Goal: Communication & Community: Answer question/provide support

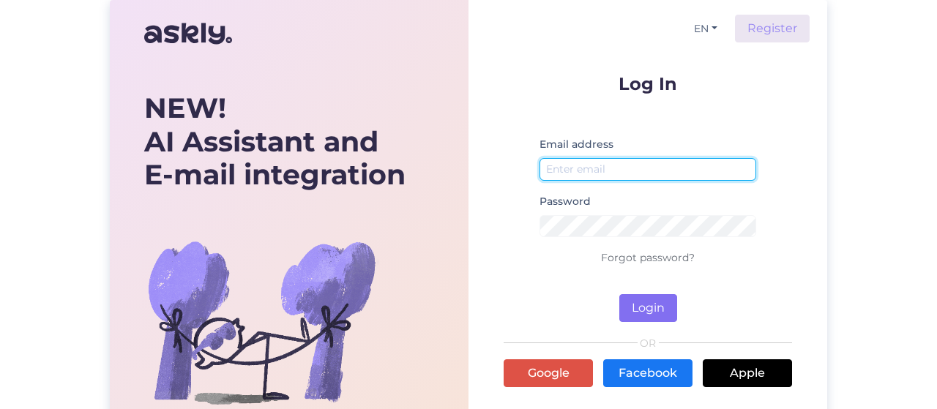
type input "[PERSON_NAME][EMAIL_ADDRESS][DOMAIN_NAME]"
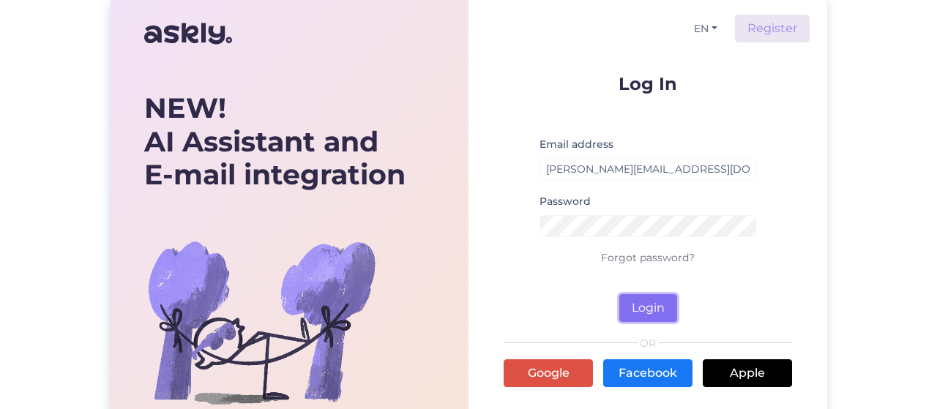
click at [651, 304] on button "Login" at bounding box center [648, 308] width 58 height 28
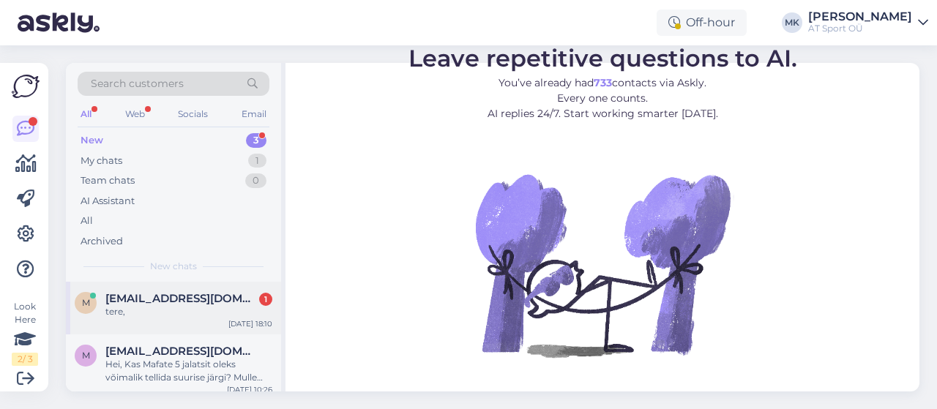
click at [200, 292] on span "[EMAIL_ADDRESS][DOMAIN_NAME]" at bounding box center [181, 298] width 152 height 13
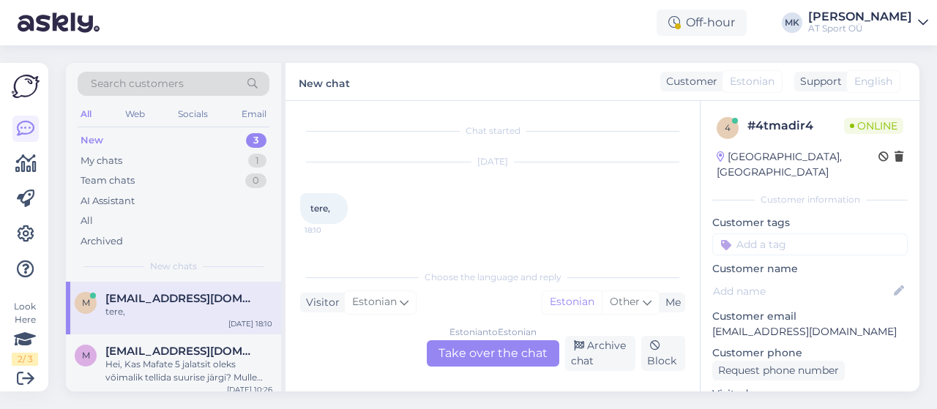
click at [520, 351] on div "Estonian to Estonian Take over the chat" at bounding box center [493, 353] width 132 height 26
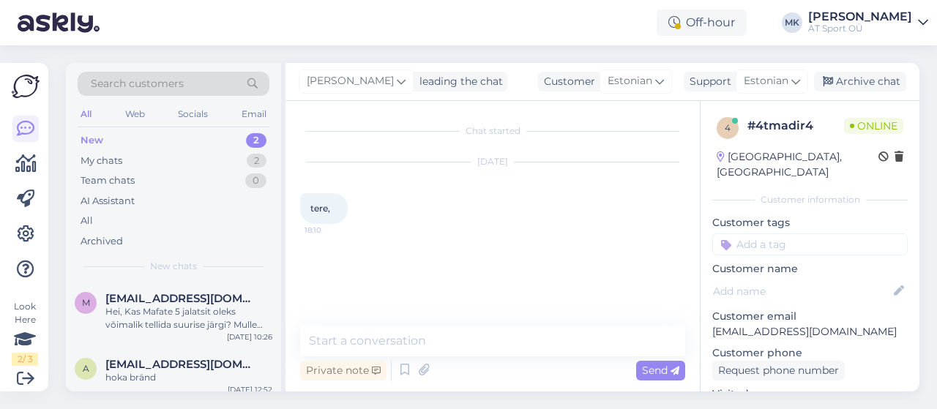
click at [588, 356] on div "Private note Send" at bounding box center [492, 370] width 385 height 28
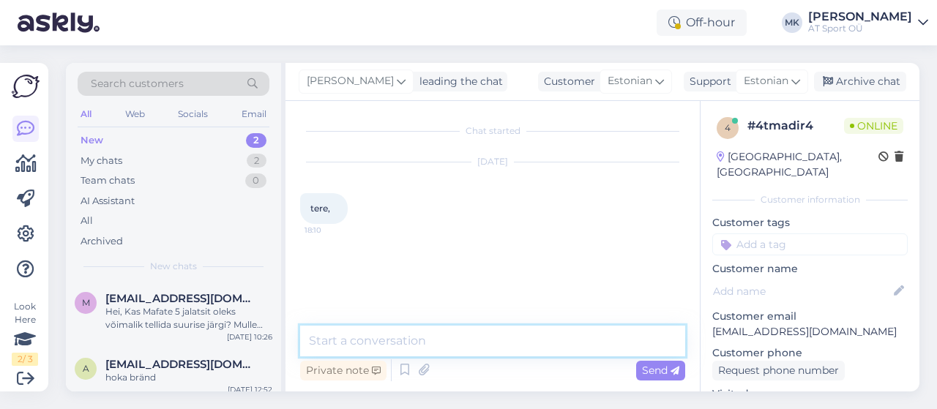
click at [394, 330] on textarea at bounding box center [492, 341] width 385 height 31
type textarea "t"
type textarea "Tere"
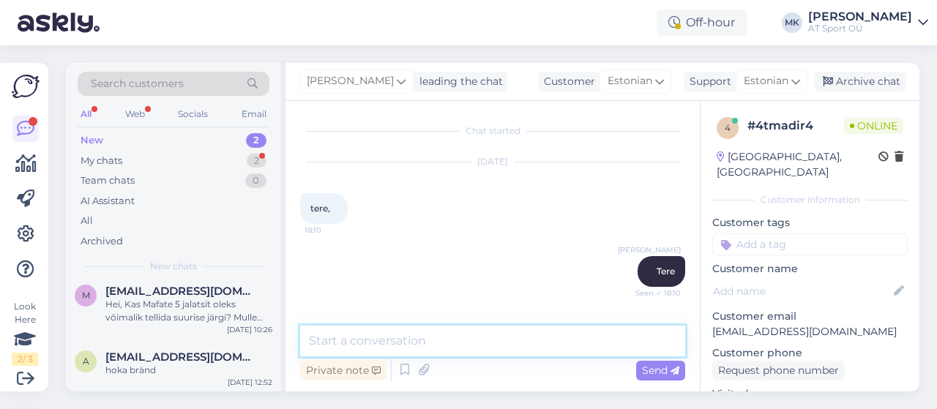
scroll to position [66, 0]
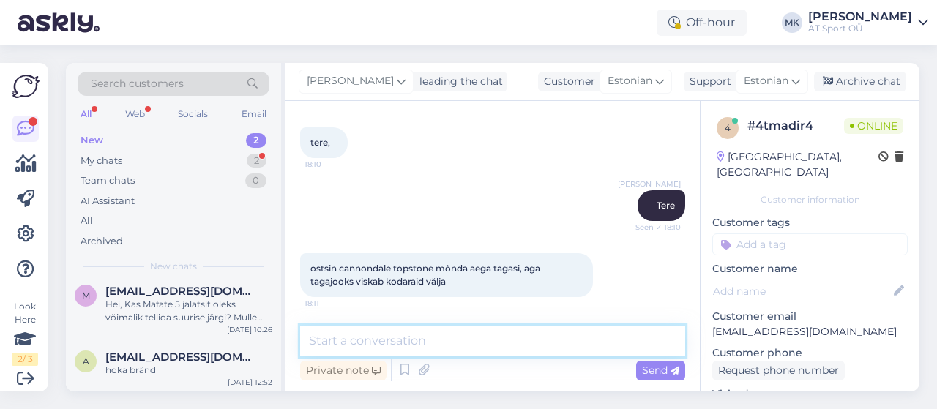
type textarea "T"
type textarea "p"
type textarea "S"
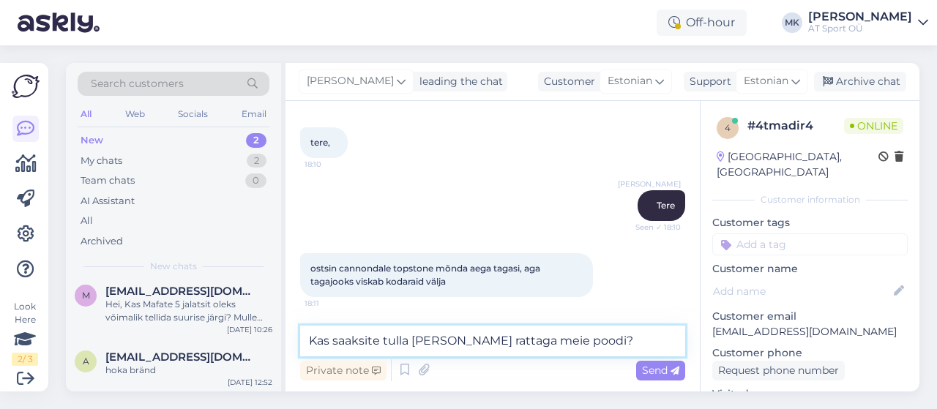
type textarea "Kas saaksite tulla [PERSON_NAME] rattaga meie poodi?"
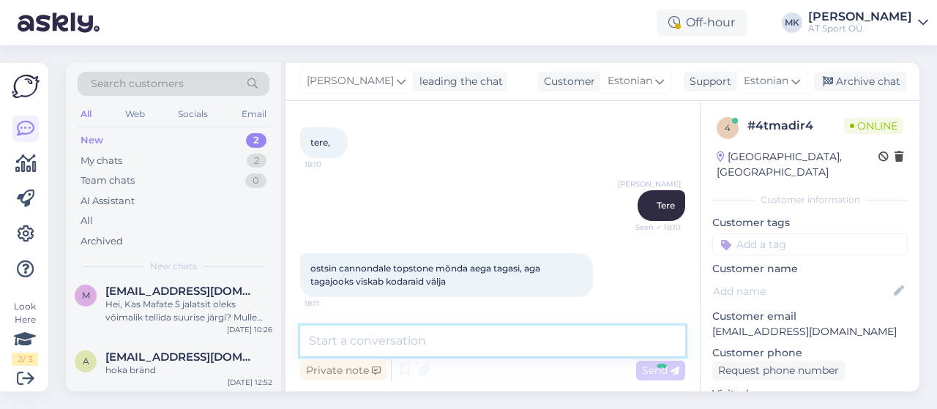
scroll to position [129, 0]
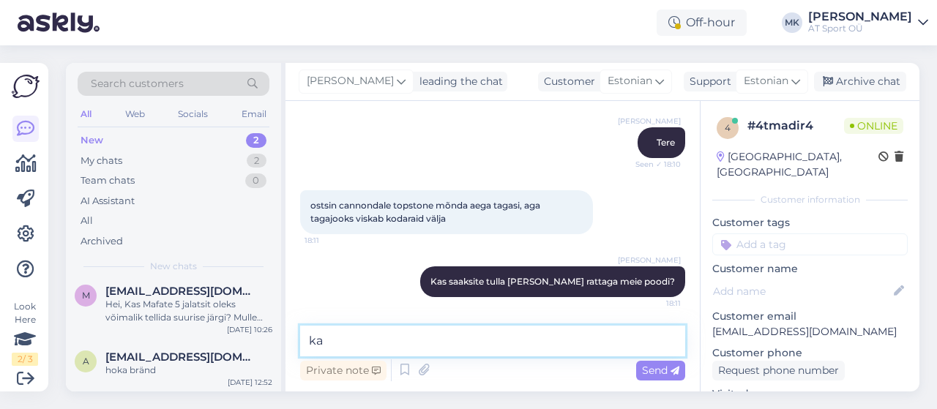
type textarea "k"
type textarea "s"
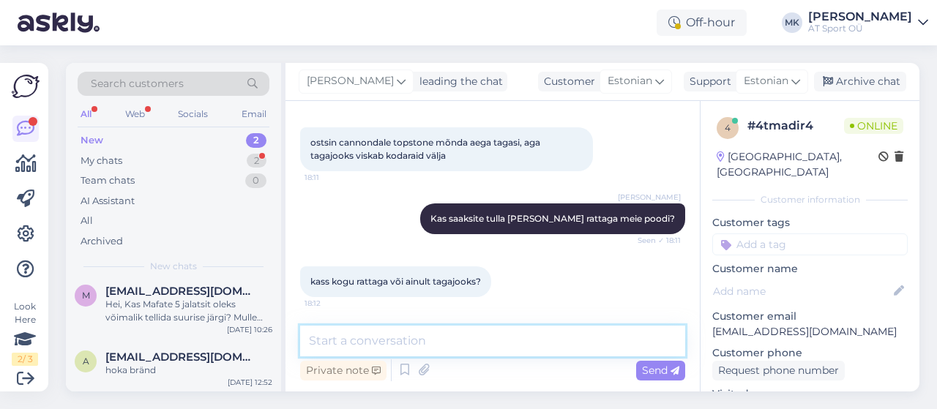
type textarea "k"
type textarea "soovitaksin [PERSON_NAME] [PERSON_NAME]"
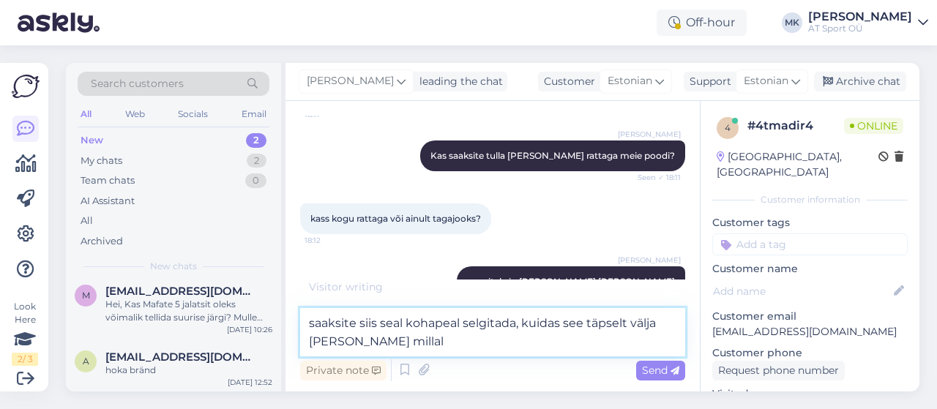
type textarea "saaksite siis seal kohapeal selgitada, kuidas see täpselt välja [PERSON_NAME] m…"
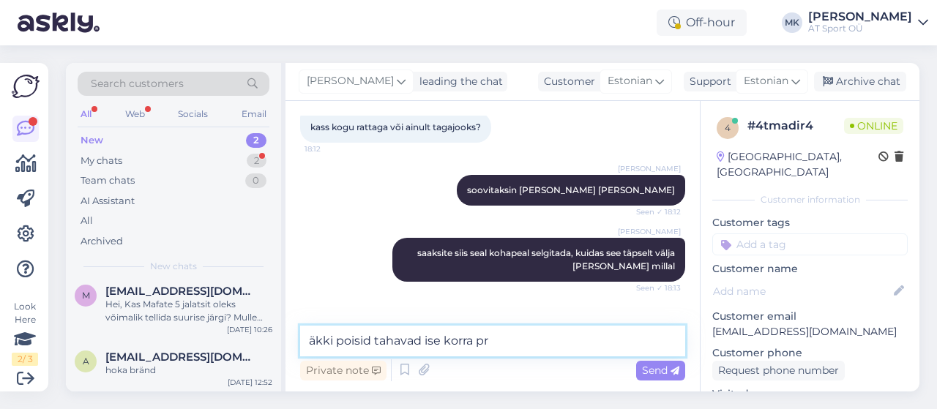
scroll to position [394, 0]
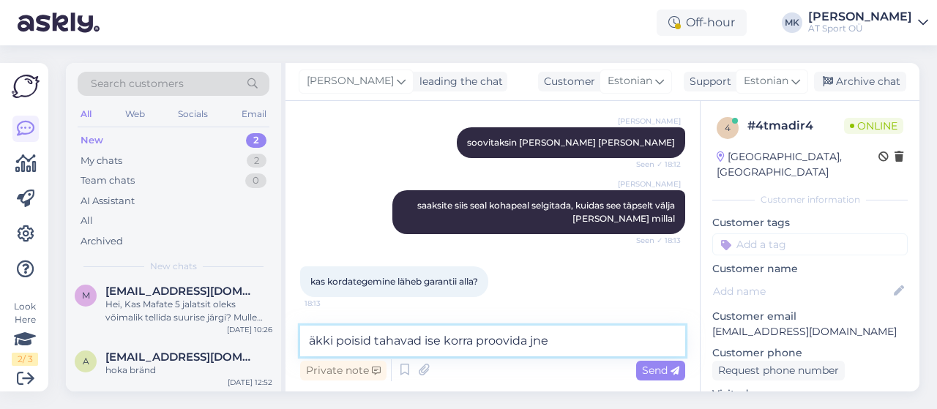
type textarea "äkki poisid tahavad ise korra proovida jne."
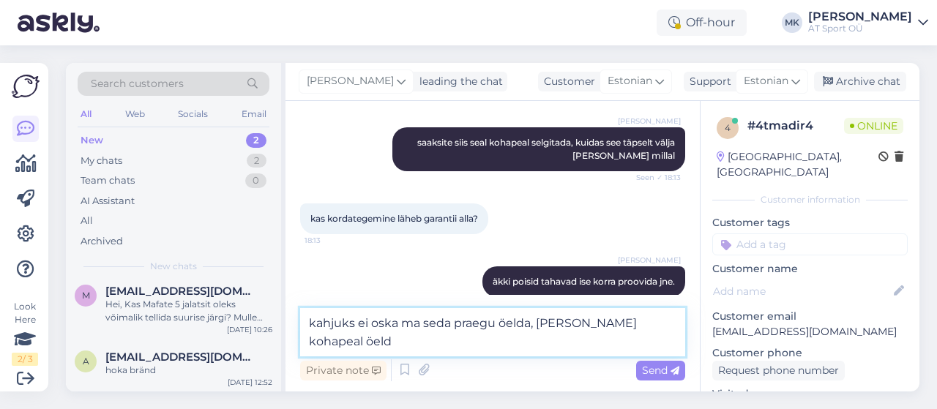
type textarea "kahjuks ei oska ma seda praegu öelda, [PERSON_NAME] kohapeal öelda"
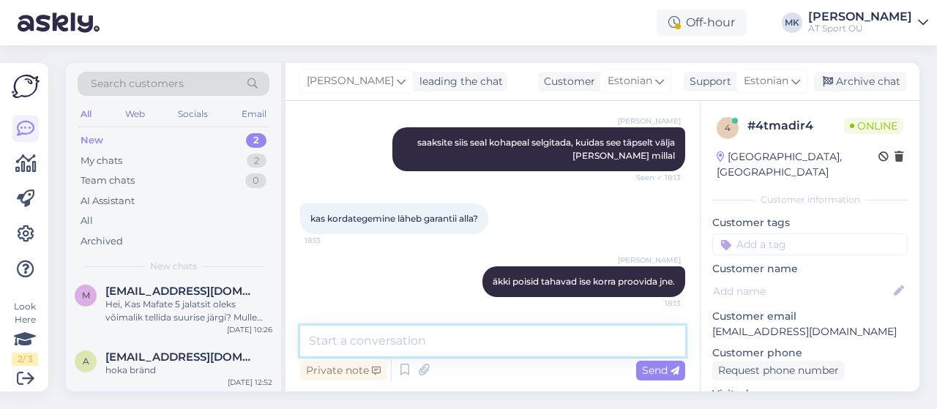
scroll to position [533, 0]
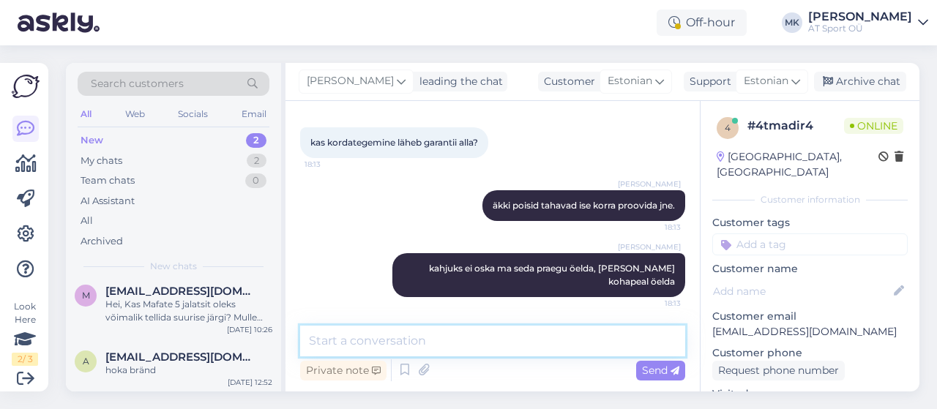
type textarea "j"
type textarea "k"
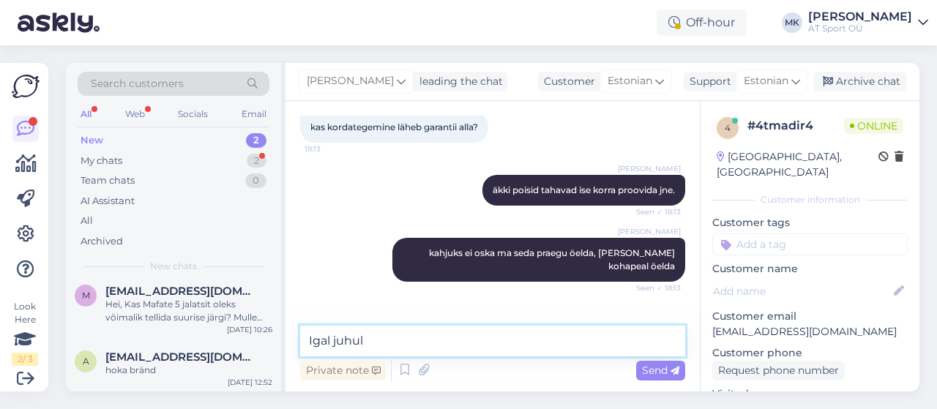
scroll to position [596, 0]
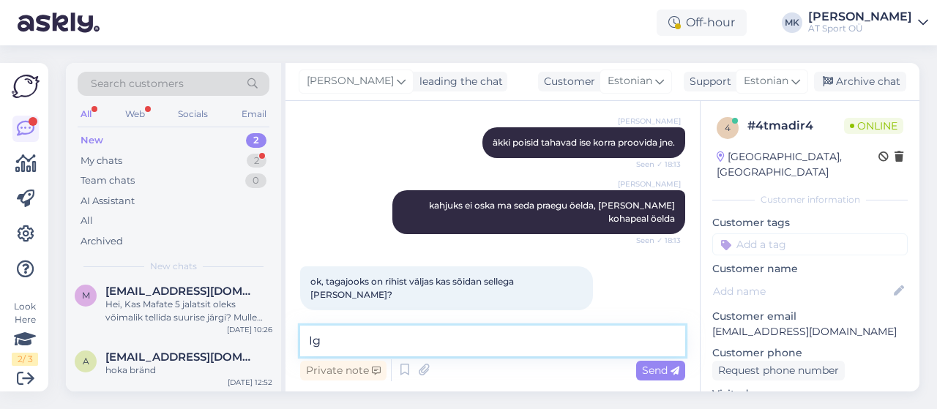
type textarea "I"
type textarea "k"
type textarea "kas tagajooks on löögi saanud?"
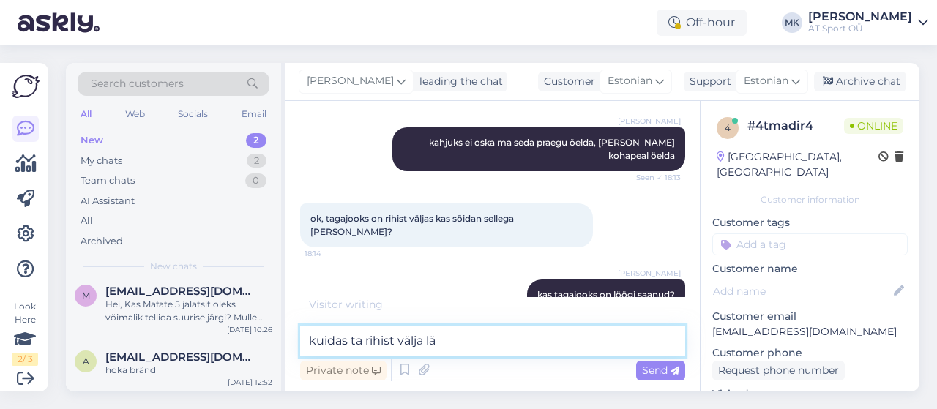
type textarea "kuidas ta rihist välja läk"
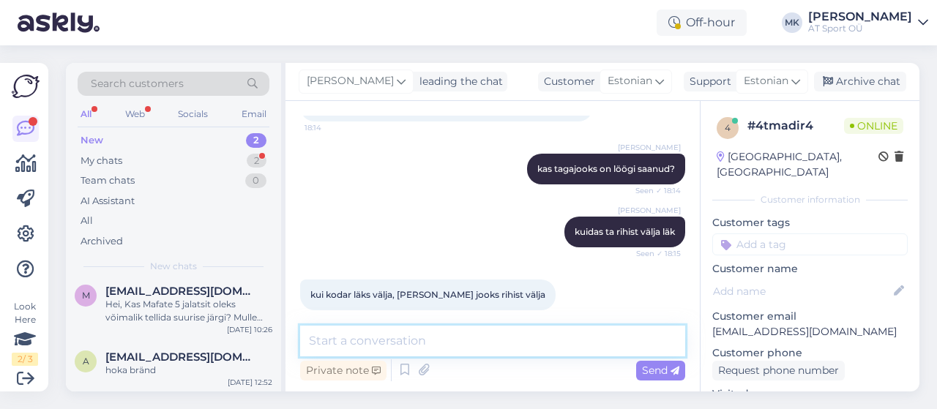
scroll to position [847, 0]
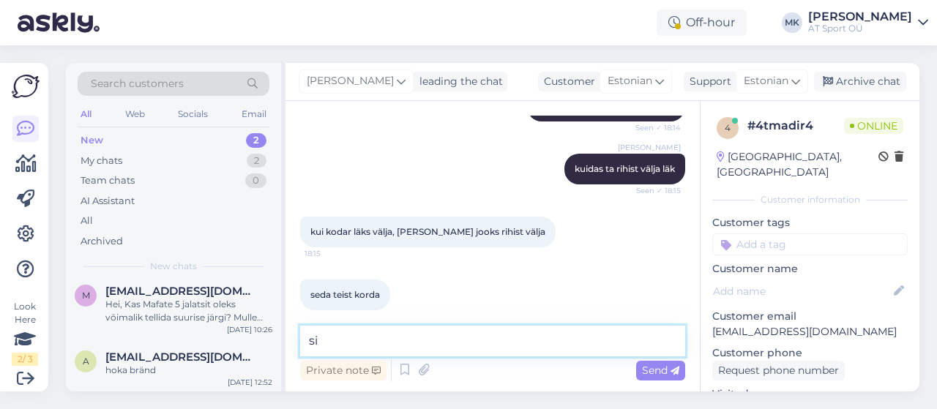
type textarea "s"
type textarea "[PERSON_NAME] vaadata ja aidata"
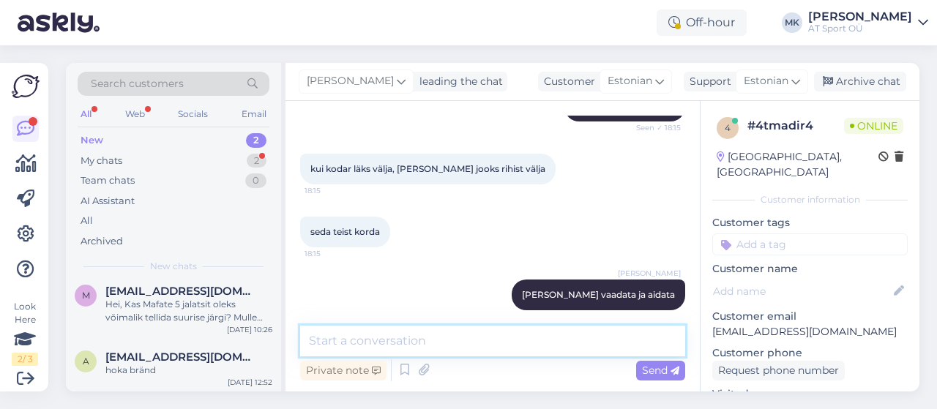
scroll to position [1036, 0]
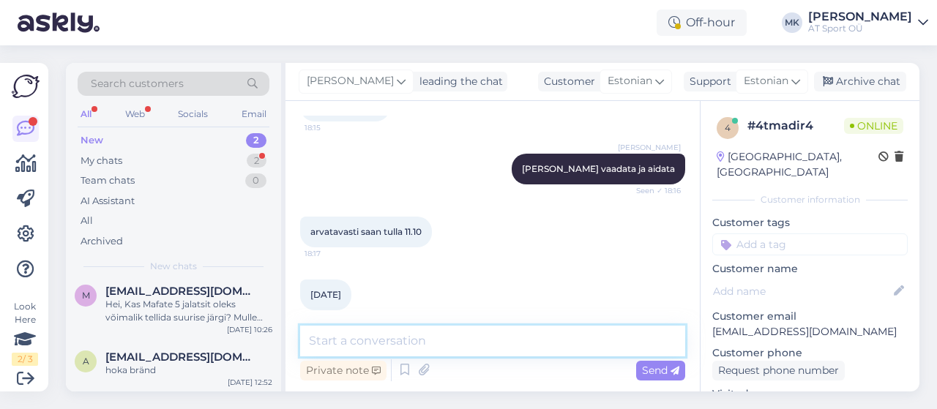
click at [419, 334] on textarea at bounding box center [492, 341] width 385 height 31
type textarea "pole hullu.. ootame Teid"
